Goal: Task Accomplishment & Management: Manage account settings

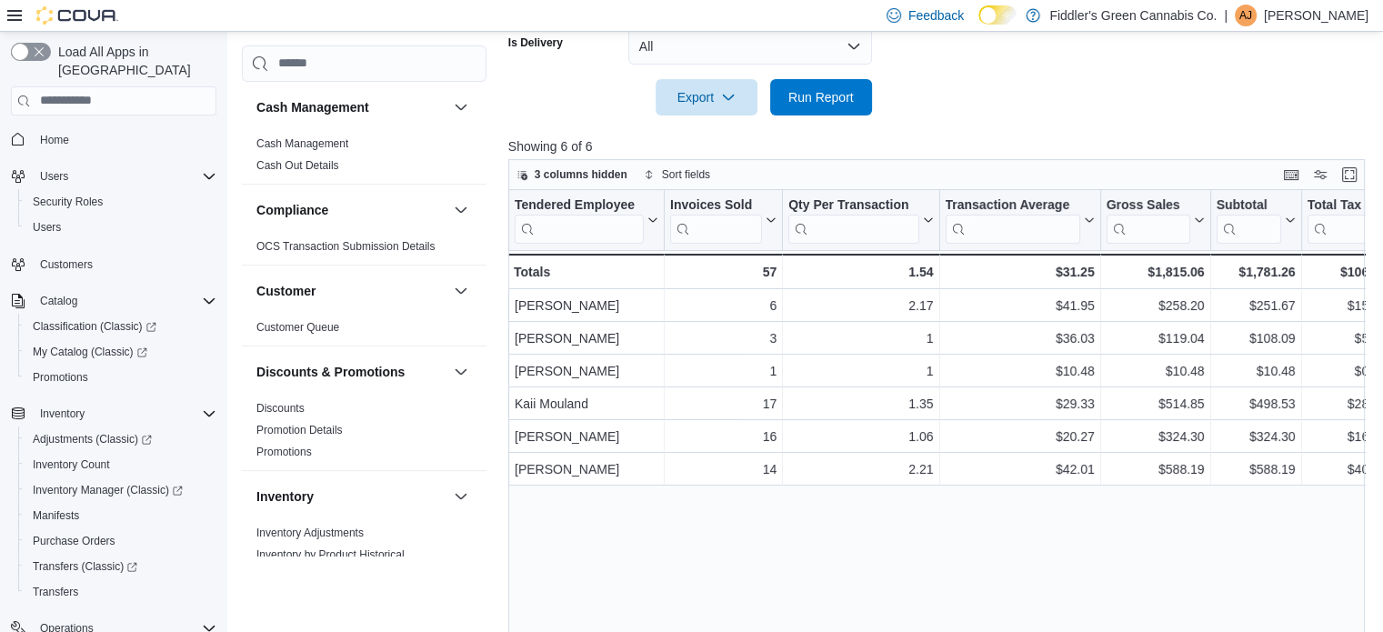
scroll to position [1035, 0]
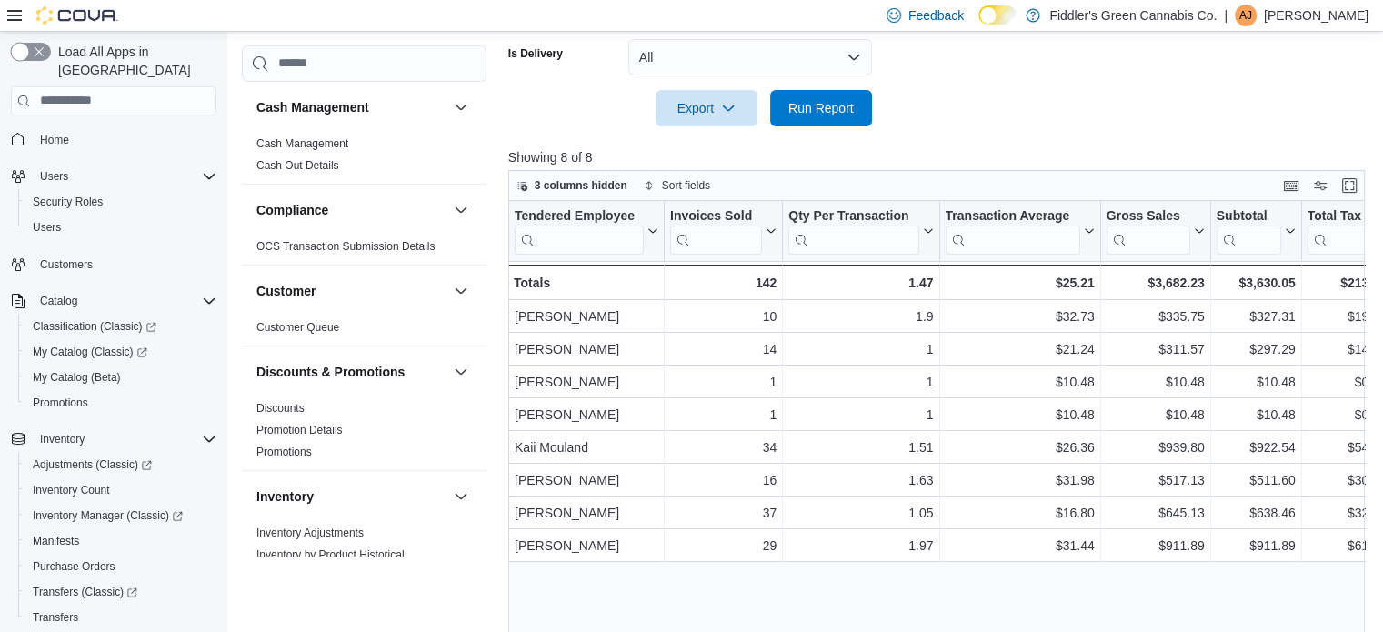
scroll to position [582, 0]
click at [1298, 25] on p "[PERSON_NAME]" at bounding box center [1316, 16] width 105 height 22
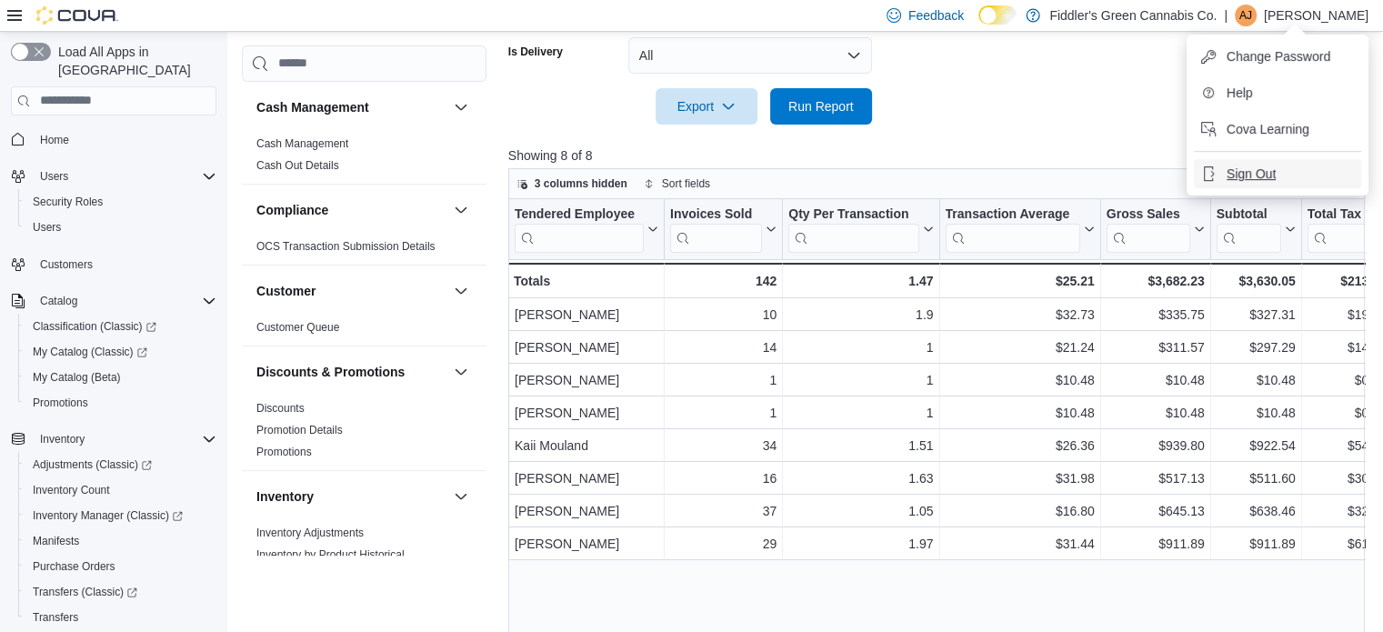
click at [1238, 173] on span "Sign Out" at bounding box center [1250, 174] width 49 height 18
